Goal: Find specific page/section

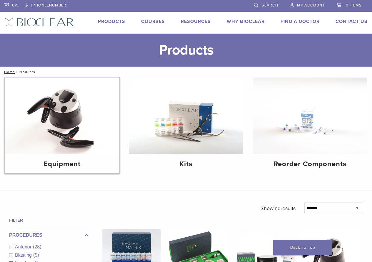
click at [79, 130] on img at bounding box center [62, 115] width 115 height 77
click at [181, 138] on img at bounding box center [186, 115] width 115 height 77
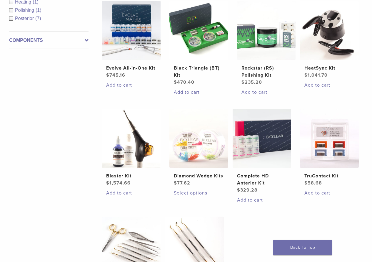
scroll to position [118, 0]
